Goal: Information Seeking & Learning: Find specific fact

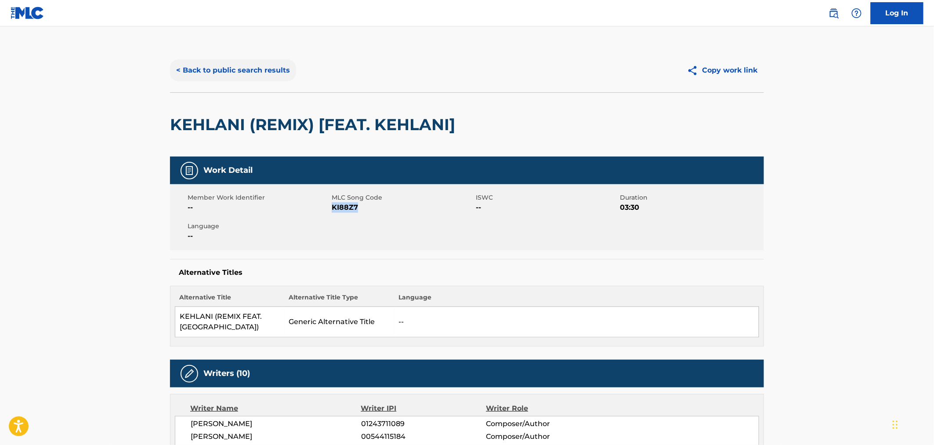
click at [217, 59] on button "< Back to public search results" at bounding box center [233, 70] width 126 height 22
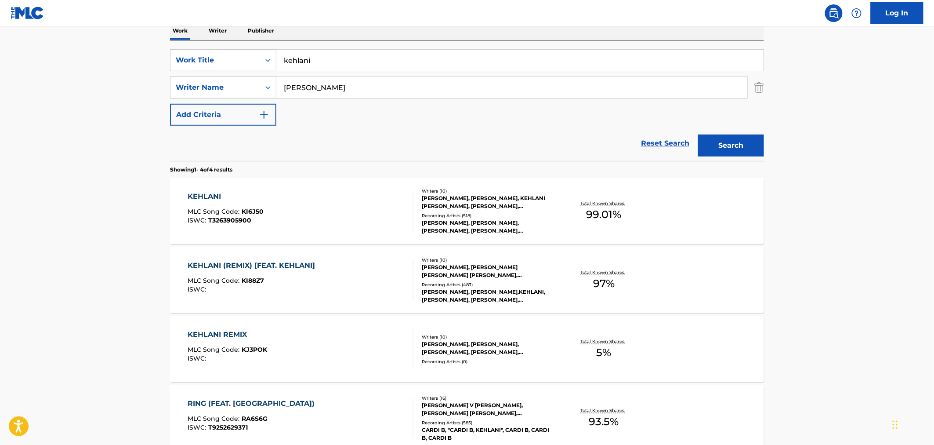
drag, startPoint x: 331, startPoint y: 65, endPoint x: 232, endPoint y: 22, distance: 107.7
click at [257, 30] on div "Work Writer Publisher SearchWithCriteria55dee81c-4cdd-4f86-89c1-9a8212376746 Wo…" at bounding box center [467, 257] width 594 height 471
type input "all gas no brakes"
type input "walker"
click at [698, 134] on button "Search" at bounding box center [731, 145] width 66 height 22
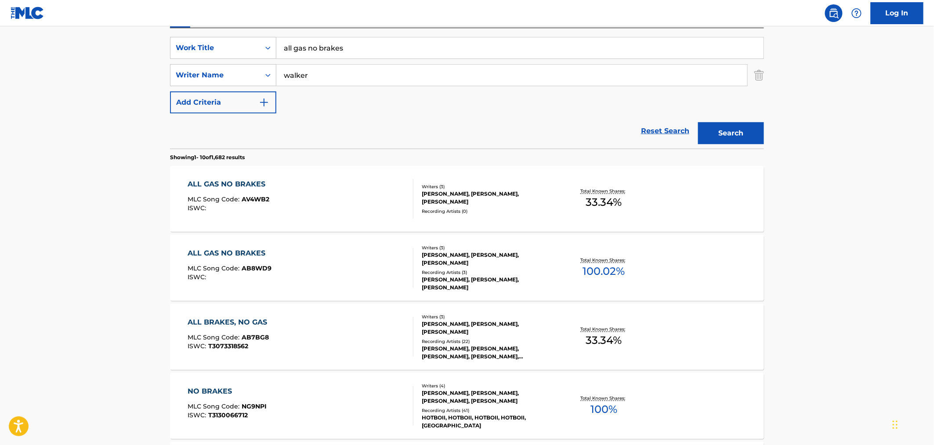
scroll to position [195, 0]
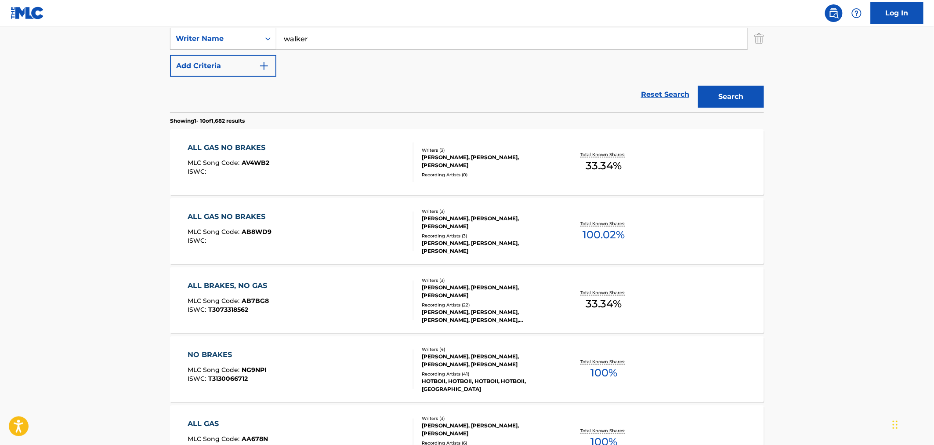
click at [319, 152] on div "ALL GAS NO BRAKES MLC Song Code : AV4WB2 ISWC :" at bounding box center [301, 162] width 226 height 40
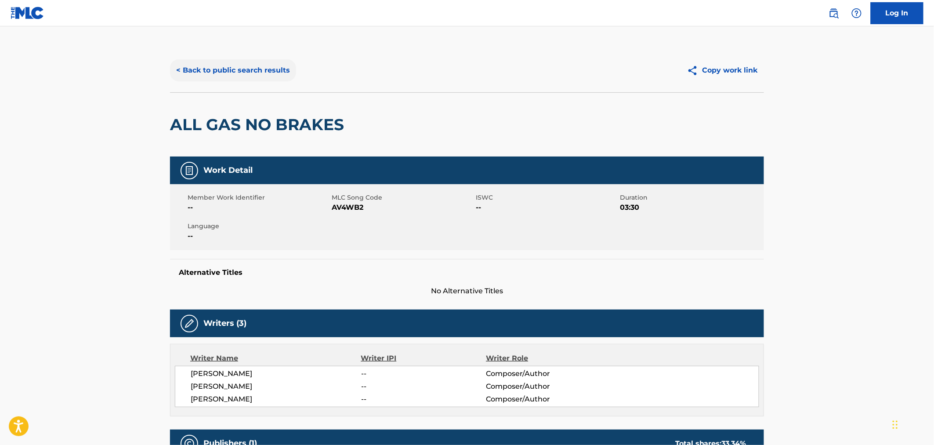
click at [207, 80] on button "< Back to public search results" at bounding box center [233, 70] width 126 height 22
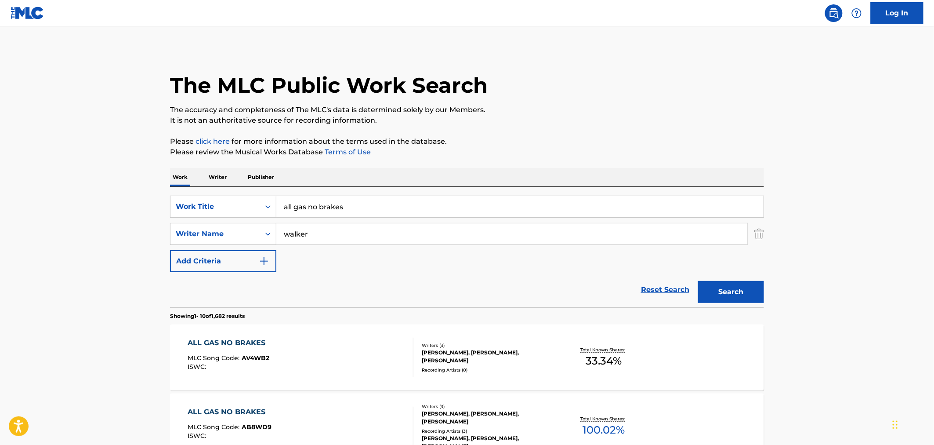
scroll to position [195, 0]
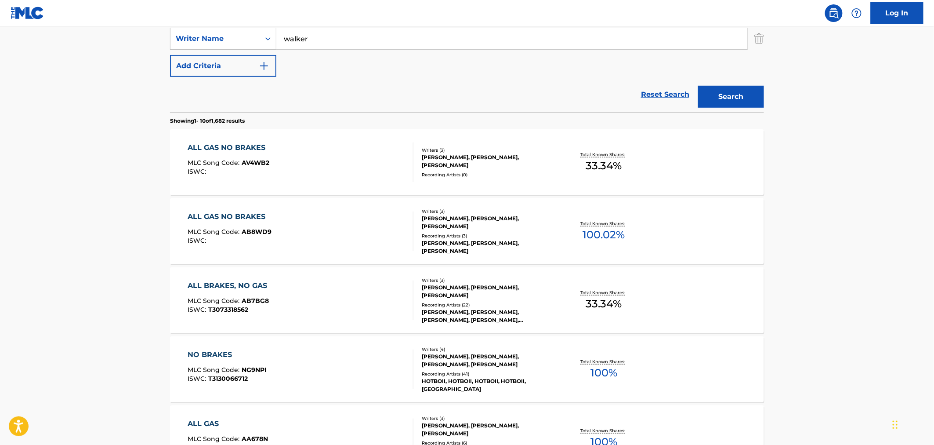
click at [246, 216] on div "ALL GAS NO BRAKES" at bounding box center [230, 216] width 84 height 11
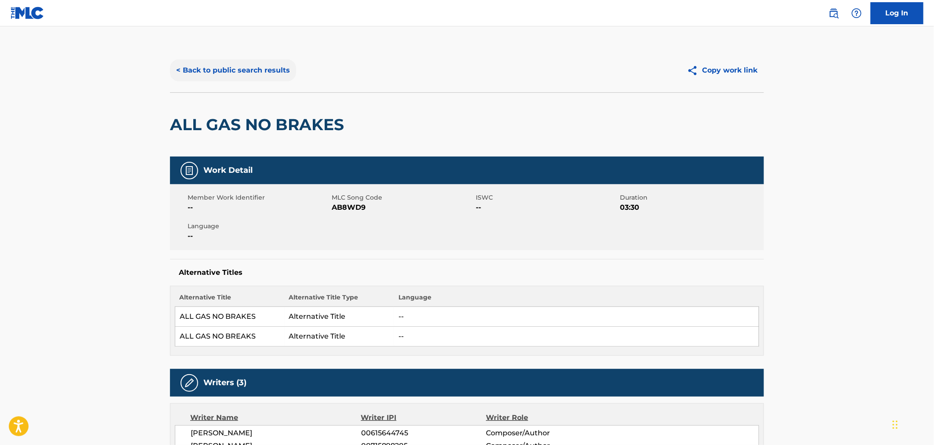
click at [215, 62] on button "< Back to public search results" at bounding box center [233, 70] width 126 height 22
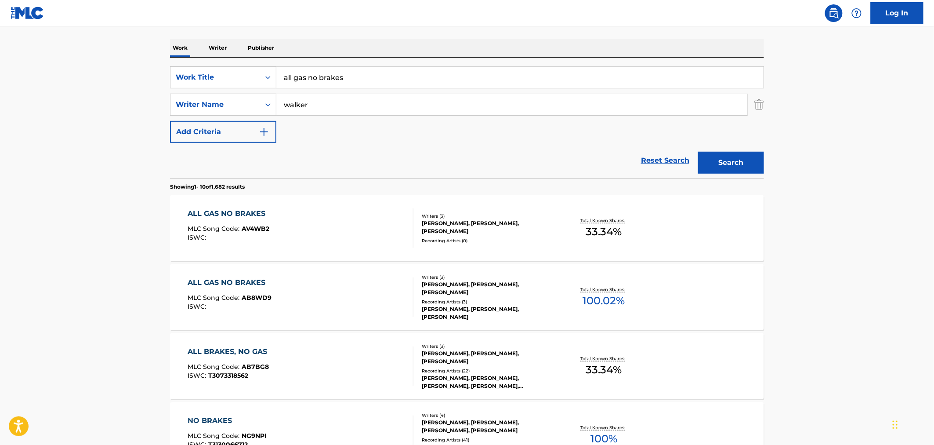
scroll to position [146, 0]
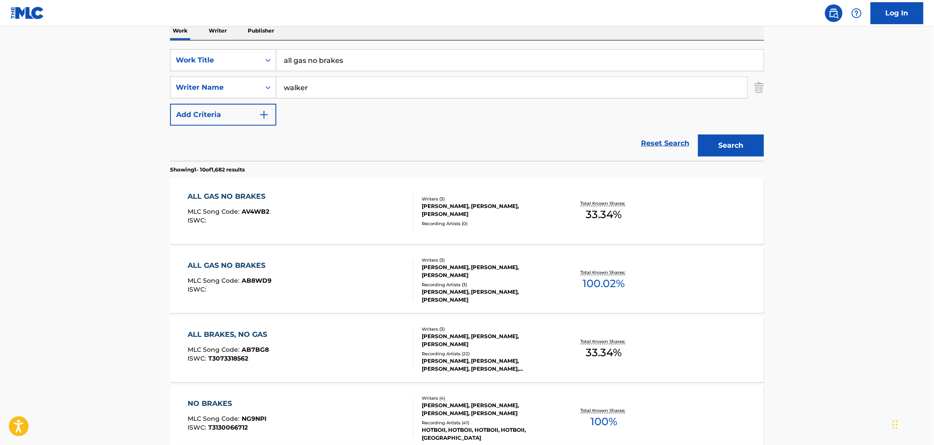
click at [315, 356] on div "ALL BRAKES, NO GAS MLC Song Code : AB7BG8 ISWC : T3073318562" at bounding box center [301, 349] width 226 height 40
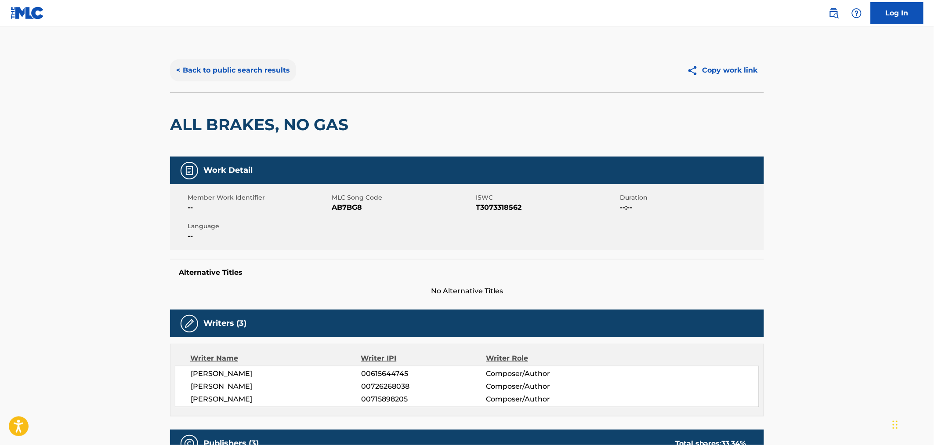
click at [231, 68] on button "< Back to public search results" at bounding box center [233, 70] width 126 height 22
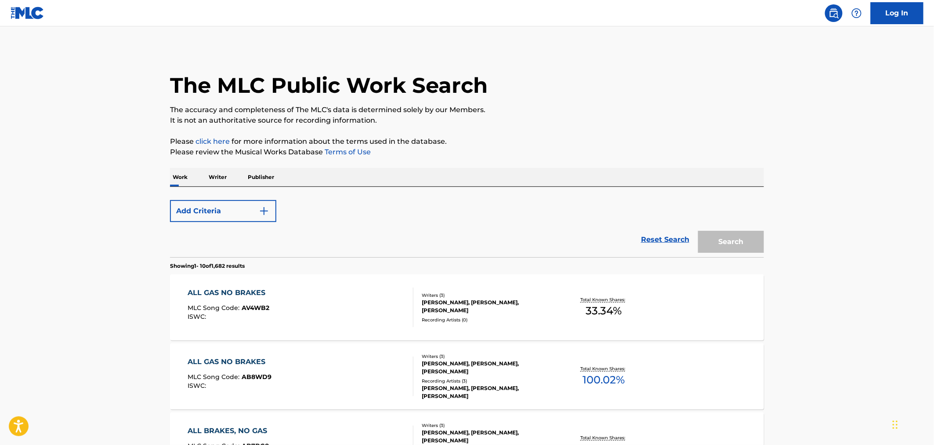
scroll to position [146, 0]
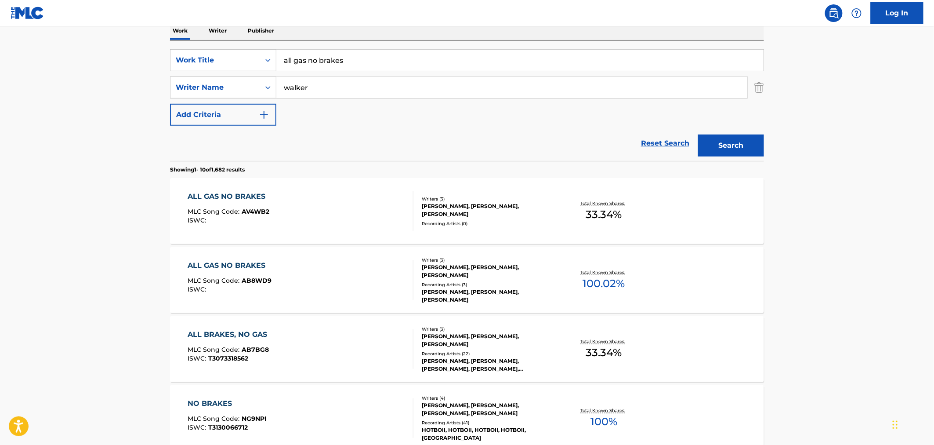
click at [420, 332] on div "Writers ( 3 ) [PERSON_NAME], [PERSON_NAME], [PERSON_NAME] Recording Artists ( 2…" at bounding box center [483, 349] width 141 height 47
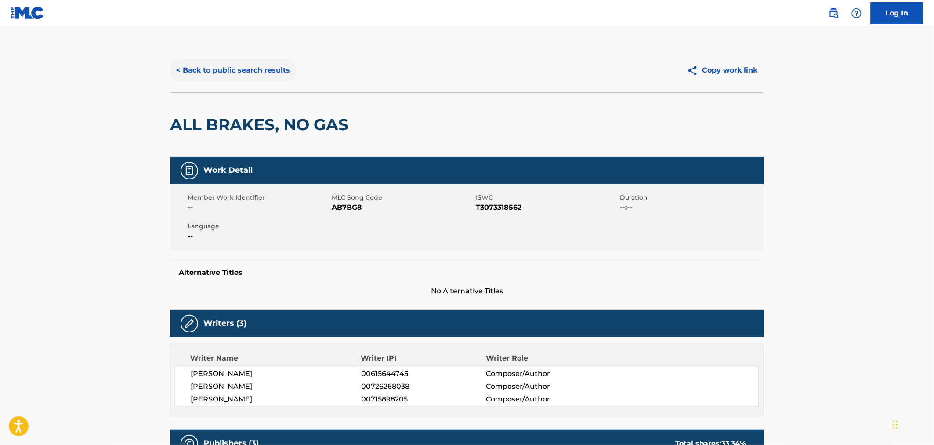
click at [225, 71] on button "< Back to public search results" at bounding box center [233, 70] width 126 height 22
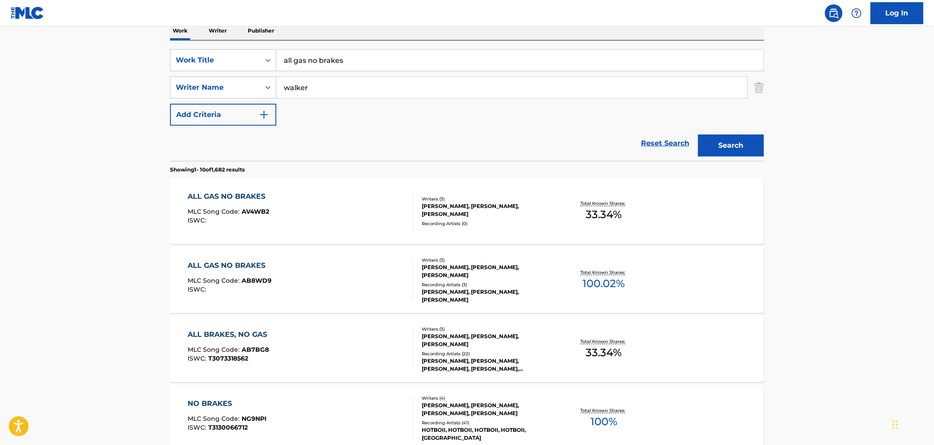
click at [248, 279] on span "AB8WD9" at bounding box center [257, 280] width 30 height 8
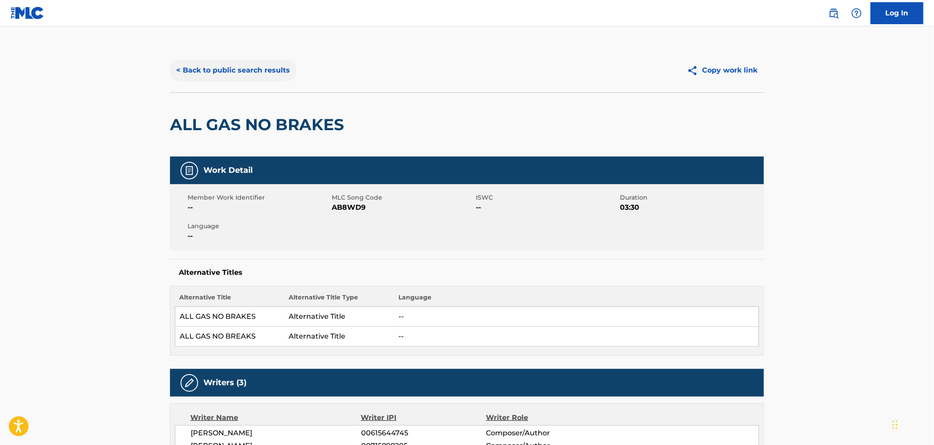
click at [222, 69] on button "< Back to public search results" at bounding box center [233, 70] width 126 height 22
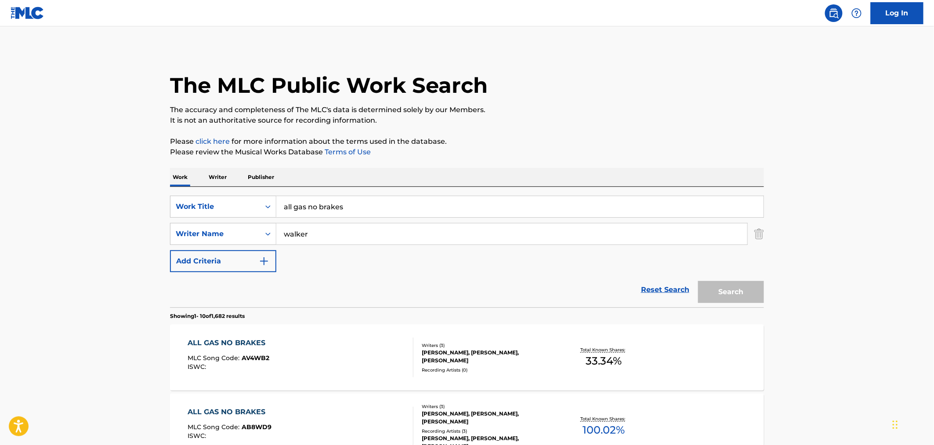
scroll to position [146, 0]
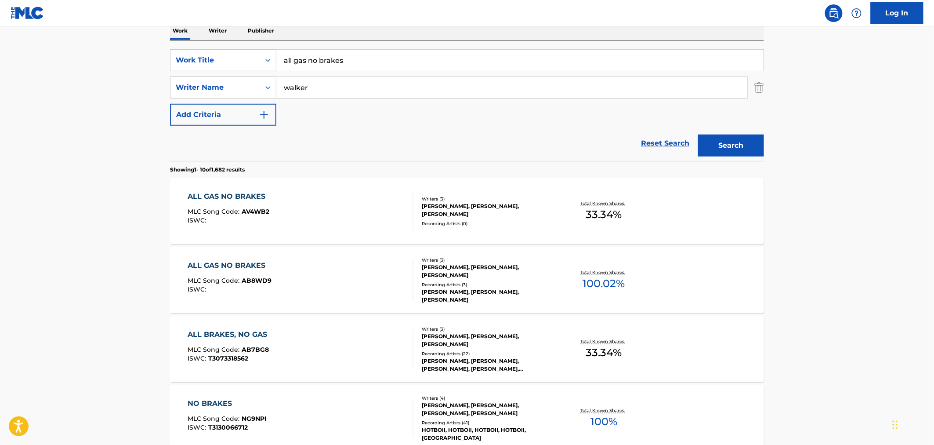
click at [278, 337] on div "ALL BRAKES, NO GAS MLC Song Code : AB7BG8 ISWC : T3073318562" at bounding box center [301, 349] width 226 height 40
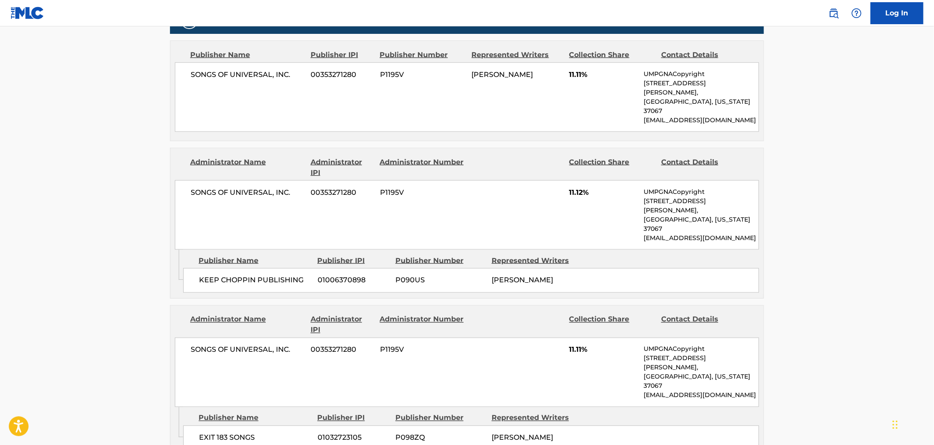
scroll to position [439, 0]
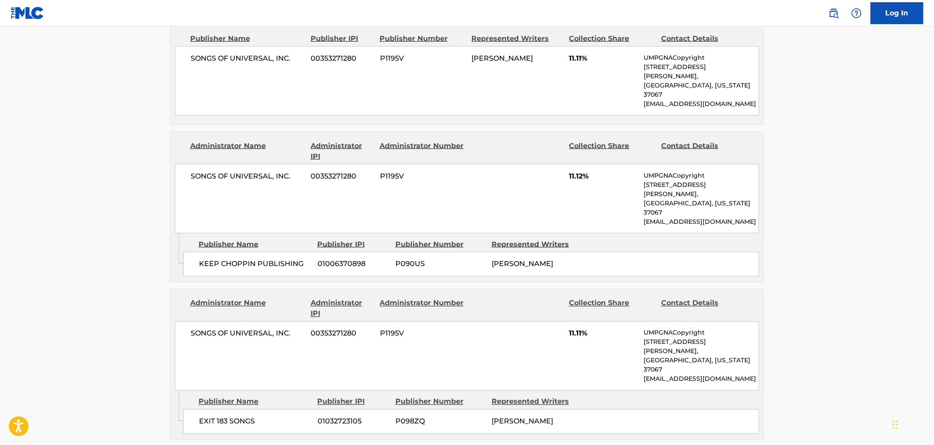
drag, startPoint x: 108, startPoint y: 224, endPoint x: 108, endPoint y: 192, distance: 31.6
click at [108, 224] on main "< Back to public search results Copy work link ALL BRAKES, NO GAS Work Detail M…" at bounding box center [467, 183] width 934 height 1193
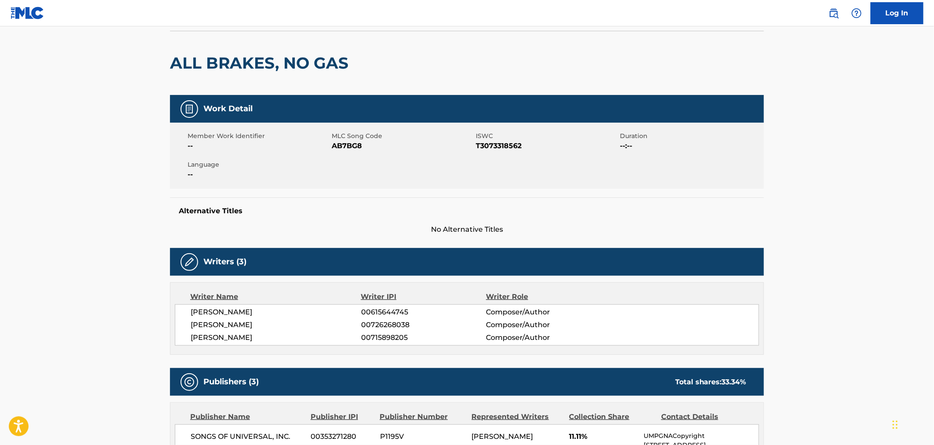
scroll to position [0, 0]
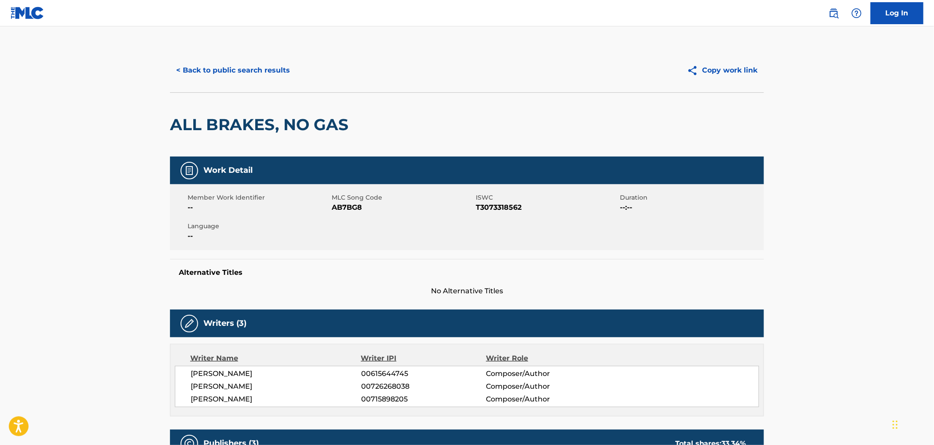
click at [186, 58] on div "< Back to public search results Copy work link" at bounding box center [467, 70] width 594 height 44
click at [192, 66] on button "< Back to public search results" at bounding box center [233, 70] width 126 height 22
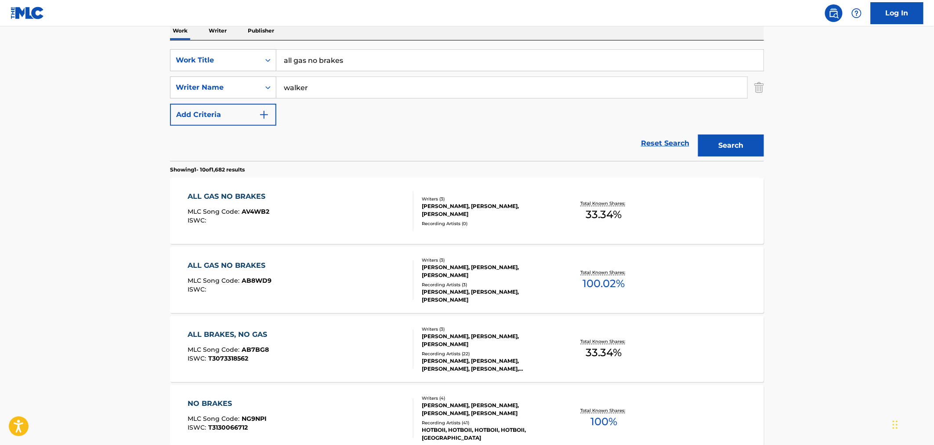
click at [413, 336] on div at bounding box center [409, 349] width 7 height 40
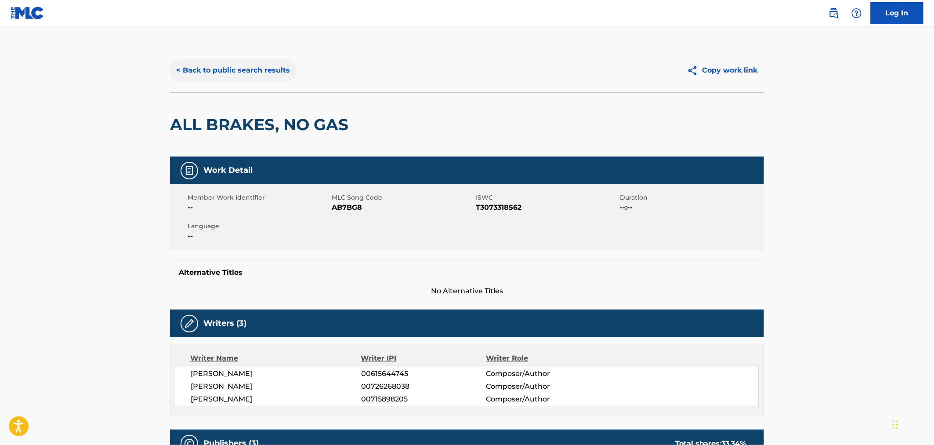
click at [225, 62] on button "< Back to public search results" at bounding box center [233, 70] width 126 height 22
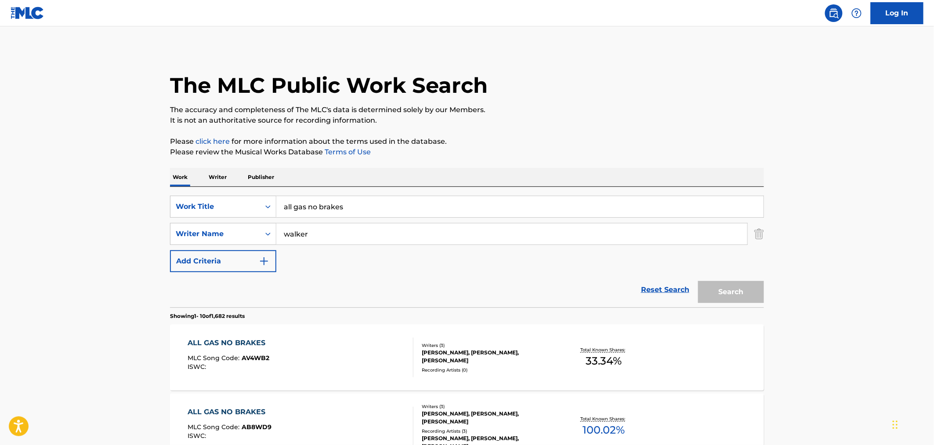
scroll to position [146, 0]
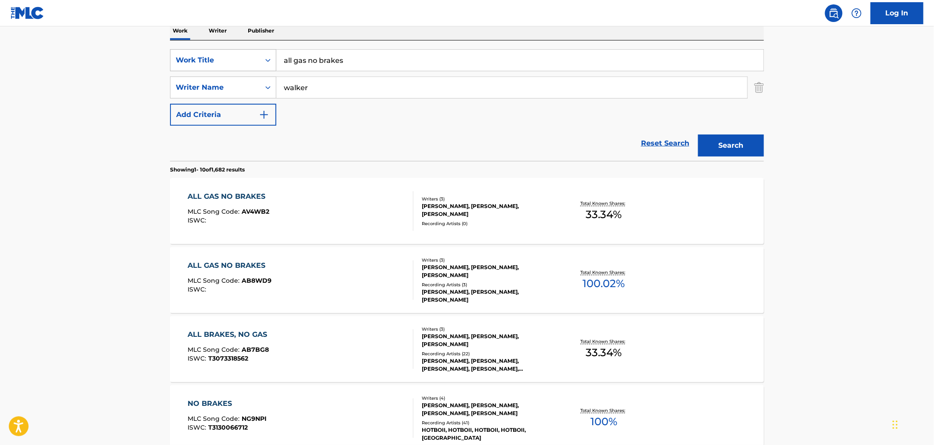
click at [245, 59] on div "Work Title" at bounding box center [215, 60] width 79 height 11
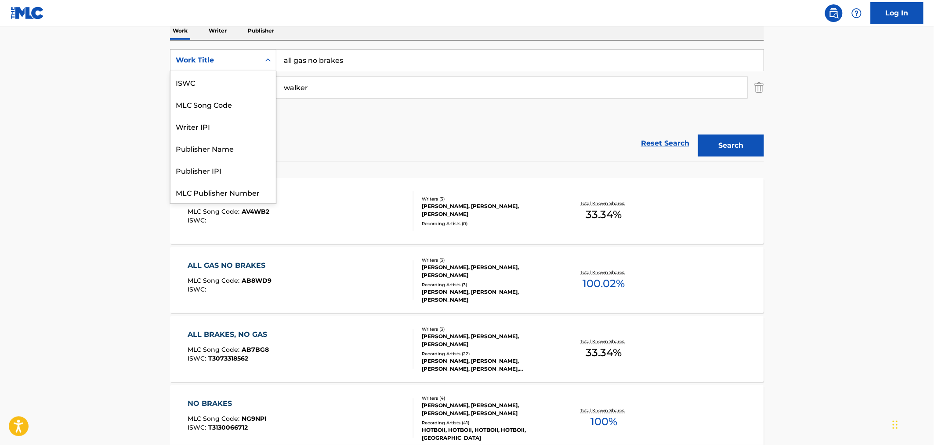
scroll to position [22, 0]
click at [250, 84] on div "MLC Song Code" at bounding box center [222, 82] width 105 height 22
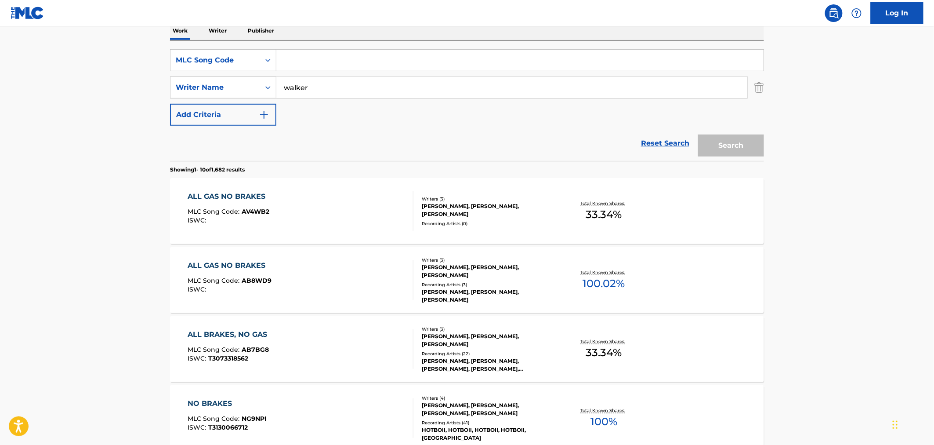
click at [320, 63] on input "Search Form" at bounding box center [519, 60] width 487 height 21
paste input "BV9AFV"
type input "BV9AFV"
drag, startPoint x: 321, startPoint y: 84, endPoint x: 214, endPoint y: 69, distance: 107.8
click at [225, 71] on div "SearchWithCriteriae26eb5bc-9c69-4111-b52e-4033bf9a45aa MLC Song Code BV9AFV Sea…" at bounding box center [467, 87] width 594 height 76
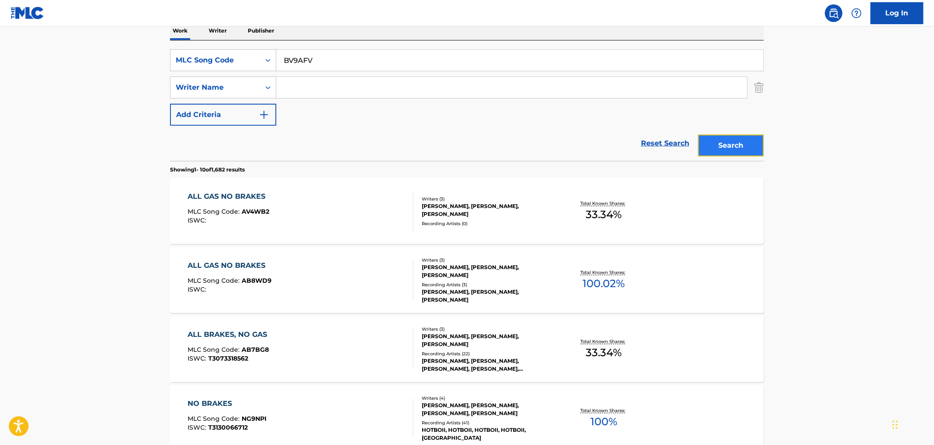
click at [719, 147] on button "Search" at bounding box center [731, 145] width 66 height 22
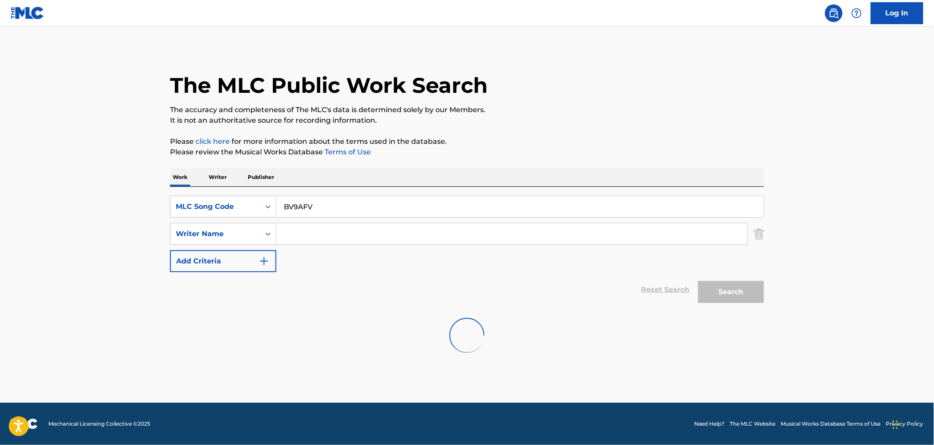
scroll to position [0, 0]
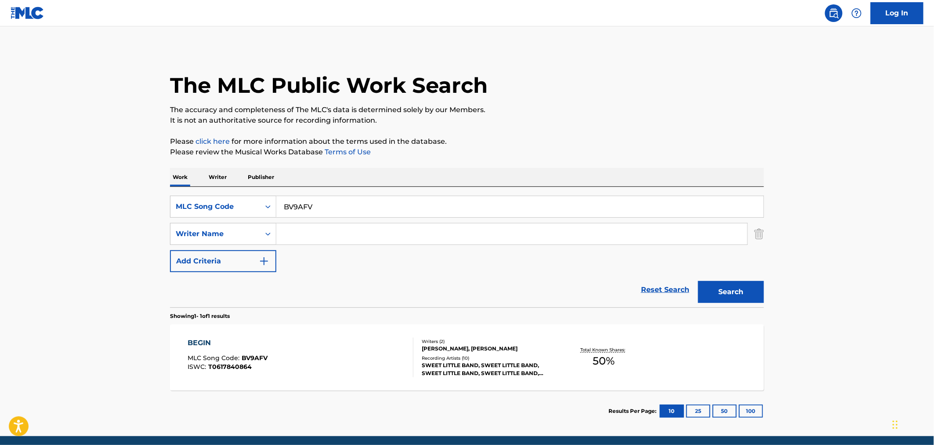
click at [294, 335] on div "BEGIN MLC Song Code : BV9AFV ISWC : T0617840864 Writers ( 2 ) [PERSON_NAME], [P…" at bounding box center [467, 357] width 594 height 66
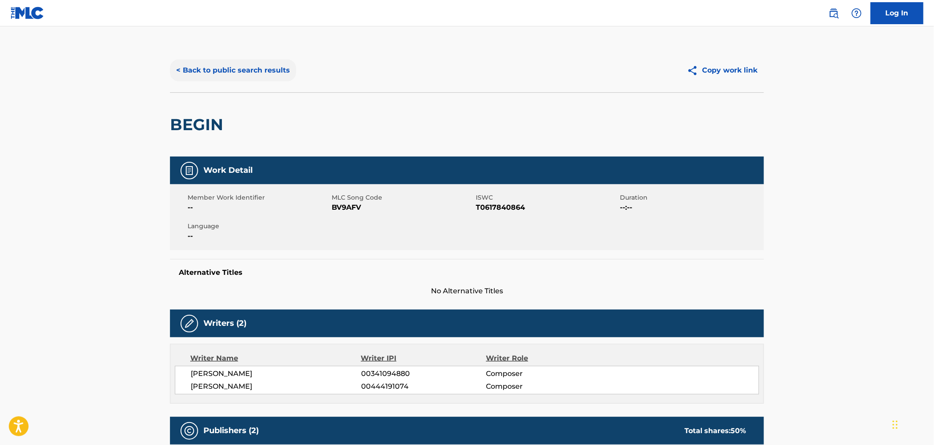
click at [182, 66] on button "< Back to public search results" at bounding box center [233, 70] width 126 height 22
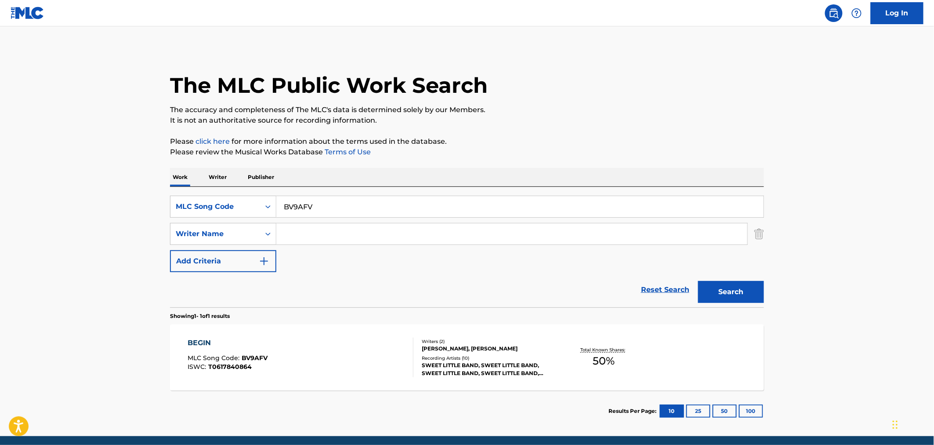
click at [239, 183] on div "Work Writer Publisher SearchWithCriteriae26eb5bc-9c69-4111-b52e-4033bf9a45aa ML…" at bounding box center [467, 300] width 594 height 264
paste input "WVBHLF"
type input "WVBHLF"
click at [694, 306] on div "Search" at bounding box center [729, 289] width 70 height 35
click at [732, 294] on button "Search" at bounding box center [731, 292] width 66 height 22
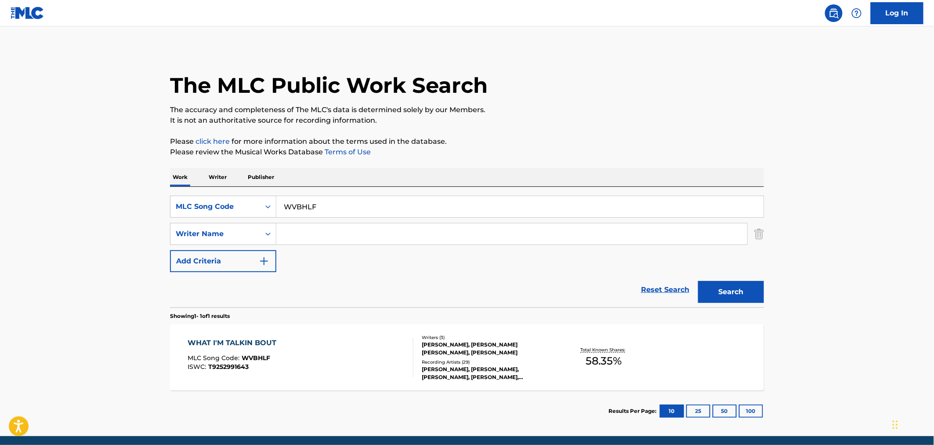
click at [350, 354] on div "WHAT I'M TALKIN BOUT MLC Song Code : WVBHLF ISWC : T9252991643" at bounding box center [301, 357] width 226 height 40
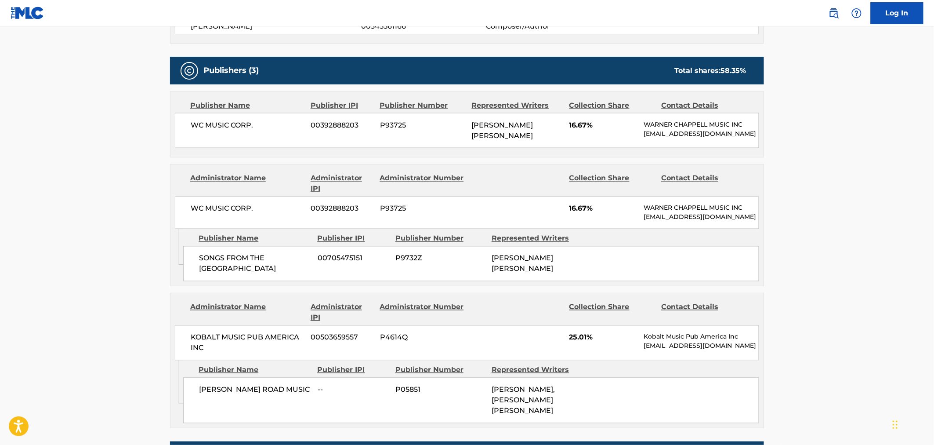
scroll to position [537, 0]
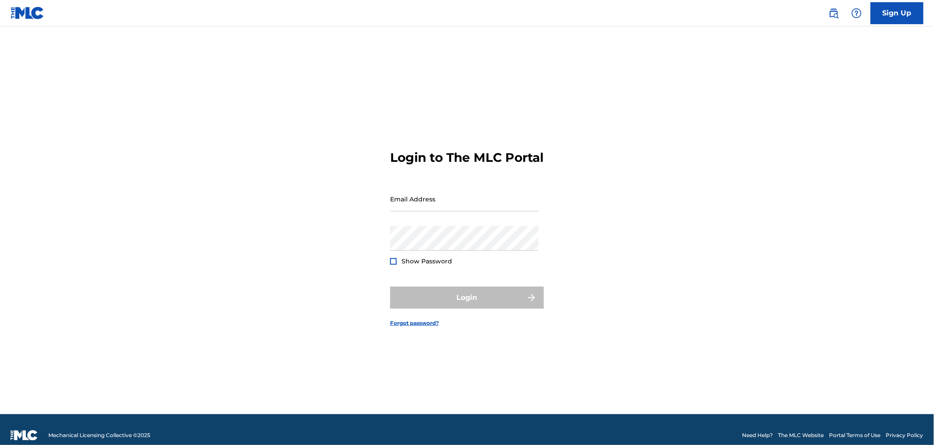
click at [407, 191] on form "Login to The MLC Portal Email Address Password Show Password Login Forgot passw…" at bounding box center [467, 231] width 154 height 366
click at [421, 204] on input "Email Address" at bounding box center [464, 198] width 149 height 25
type input "jessica.edwards@sonymusicpub.com"
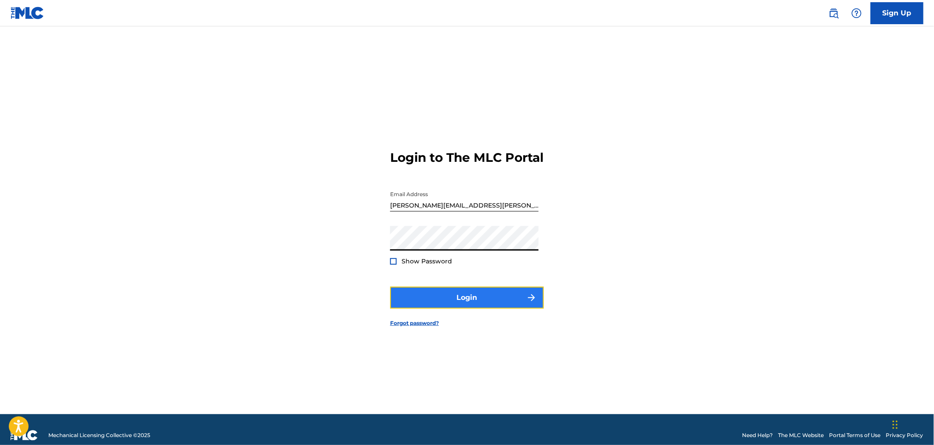
click at [482, 308] on button "Login" at bounding box center [467, 297] width 154 height 22
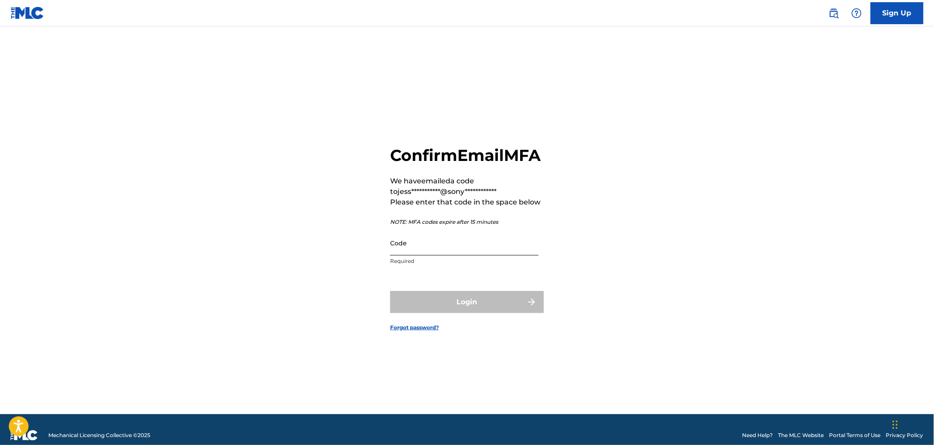
click at [455, 245] on input "Code" at bounding box center [464, 242] width 149 height 25
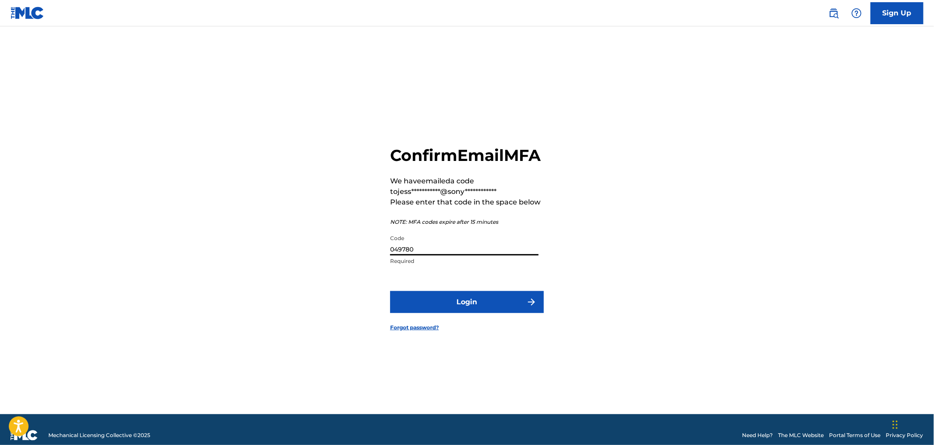
type input "049780"
click at [390, 291] on button "Login" at bounding box center [467, 302] width 154 height 22
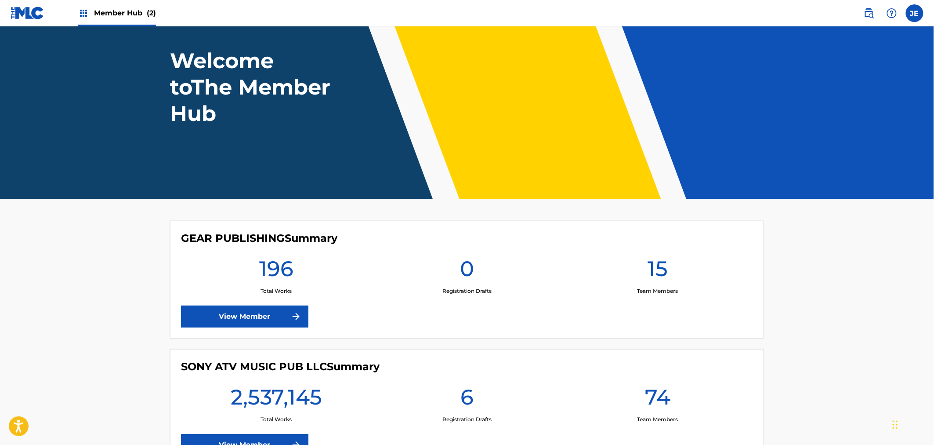
scroll to position [117, 0]
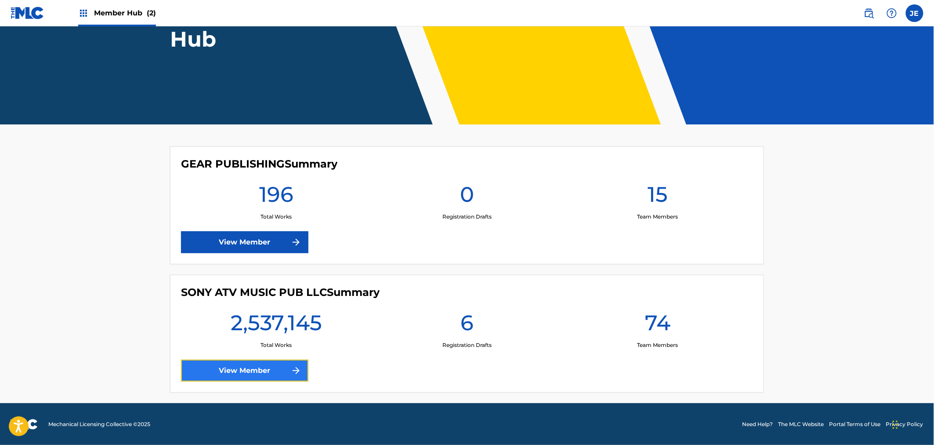
click at [251, 379] on link "View Member" at bounding box center [244, 370] width 127 height 22
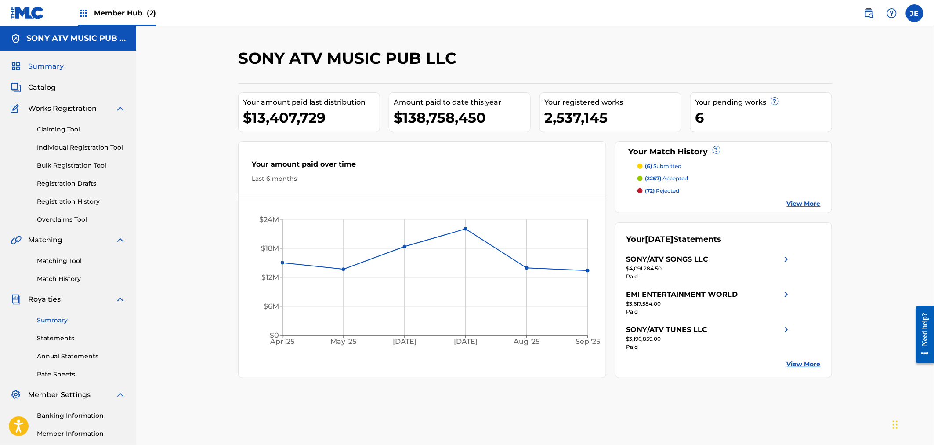
click at [55, 317] on link "Summary" at bounding box center [81, 319] width 89 height 9
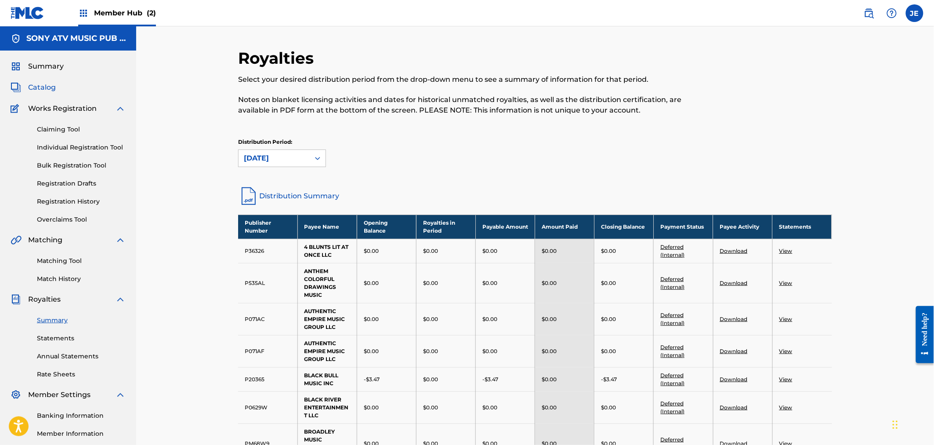
click at [40, 87] on span "Catalog" at bounding box center [42, 87] width 28 height 11
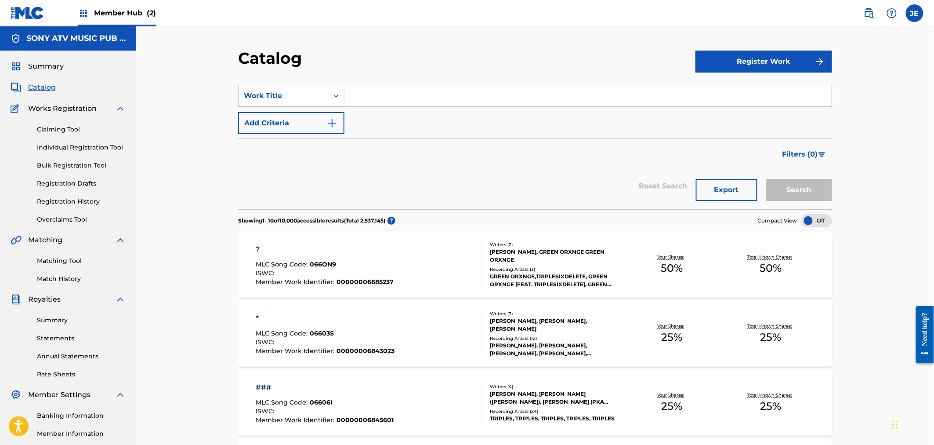
click at [322, 94] on div "Work Title" at bounding box center [283, 96] width 79 height 11
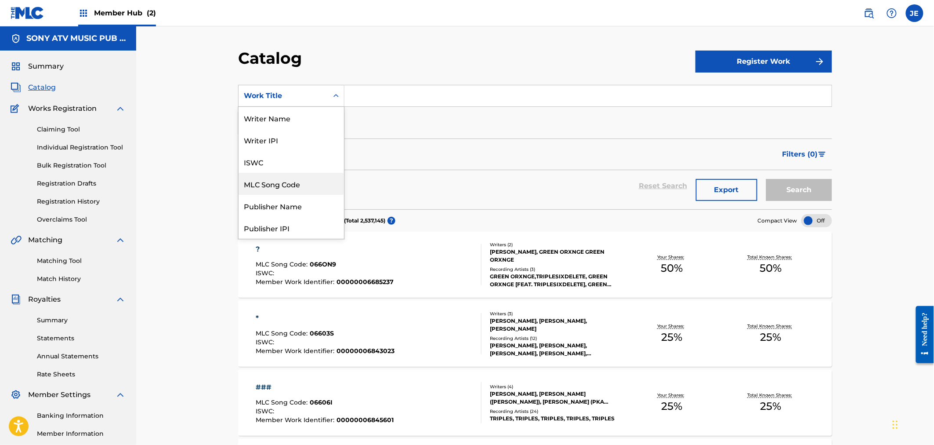
click at [307, 177] on div "MLC Song Code" at bounding box center [291, 184] width 105 height 22
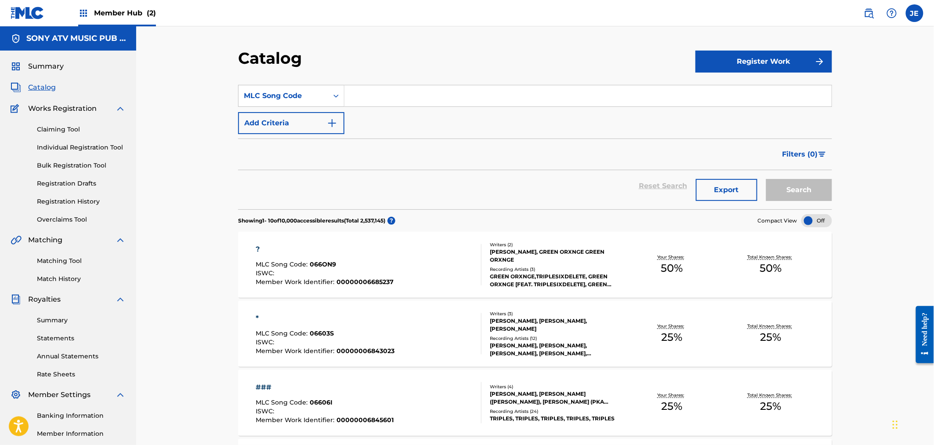
click at [385, 80] on section "SearchWithCriteriac6fb3469-b28c-4c13-b67a-1f79d1490e79 MLC Song Code Add Criter…" at bounding box center [535, 141] width 594 height 135
click at [383, 95] on input "Search Form" at bounding box center [587, 95] width 487 height 21
paste input "DC5Q8S"
type input "DC5Q8S"
click at [790, 185] on button "Search" at bounding box center [799, 190] width 66 height 22
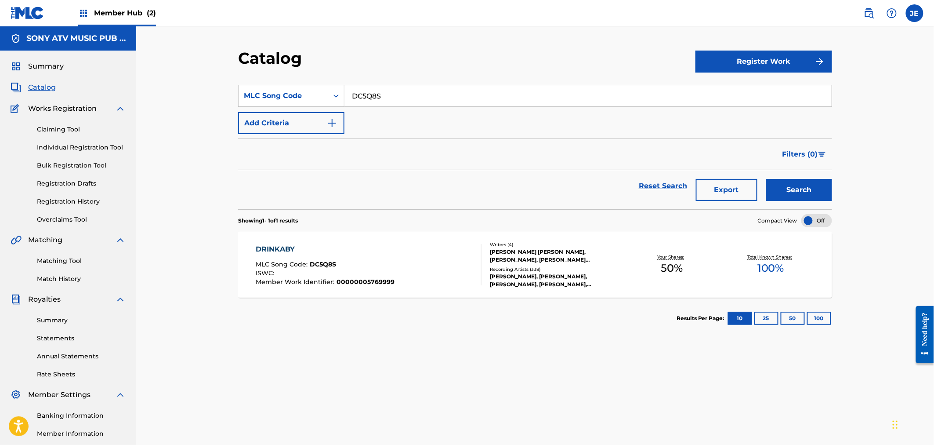
click at [381, 260] on div "DRINKABY MLC Song Code : DC5Q8S ISWC : Member Work Identifier : 00000005769999" at bounding box center [325, 264] width 139 height 41
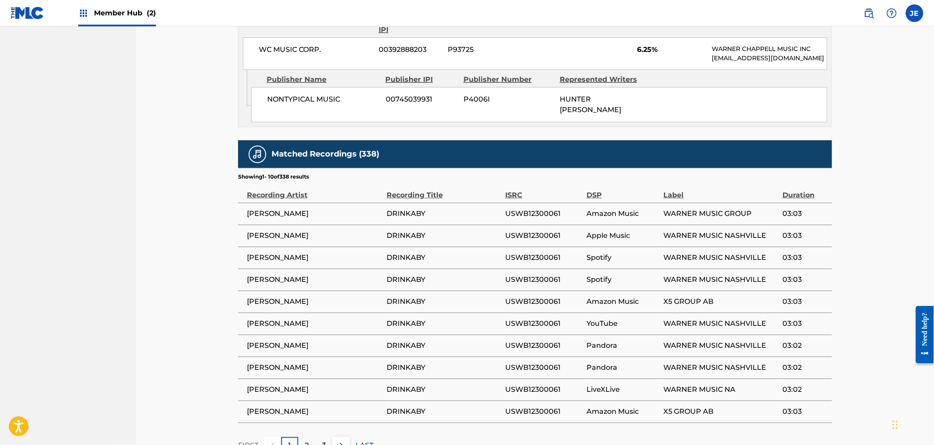
scroll to position [1464, 0]
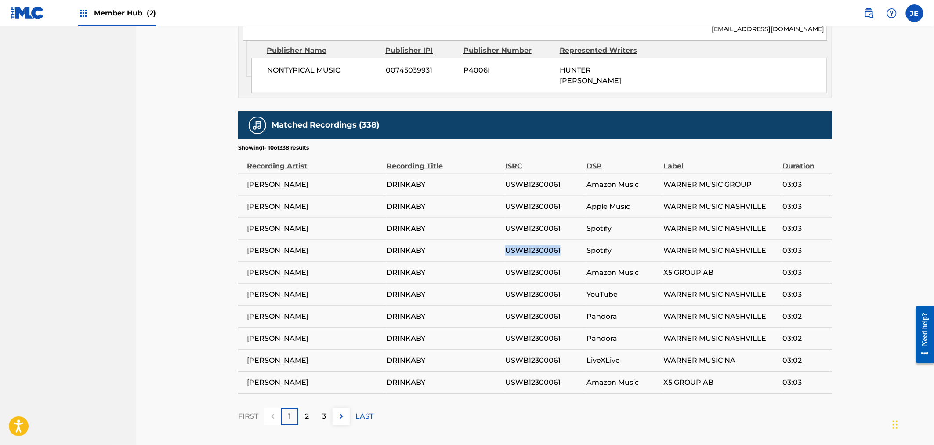
drag, startPoint x: 562, startPoint y: 240, endPoint x: 507, endPoint y: 240, distance: 55.4
click at [507, 245] on span "USWB12300061" at bounding box center [543, 250] width 77 height 11
copy span "USWB12300061"
